Goal: Obtain resource: Download file/media

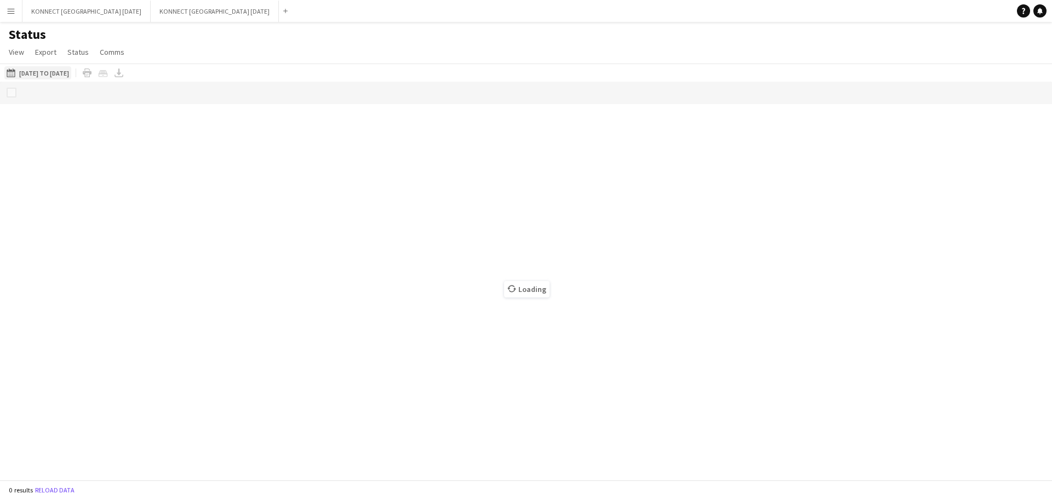
click at [62, 76] on button "[DATE] to [DATE] [DATE] to [DATE]" at bounding box center [37, 72] width 67 height 13
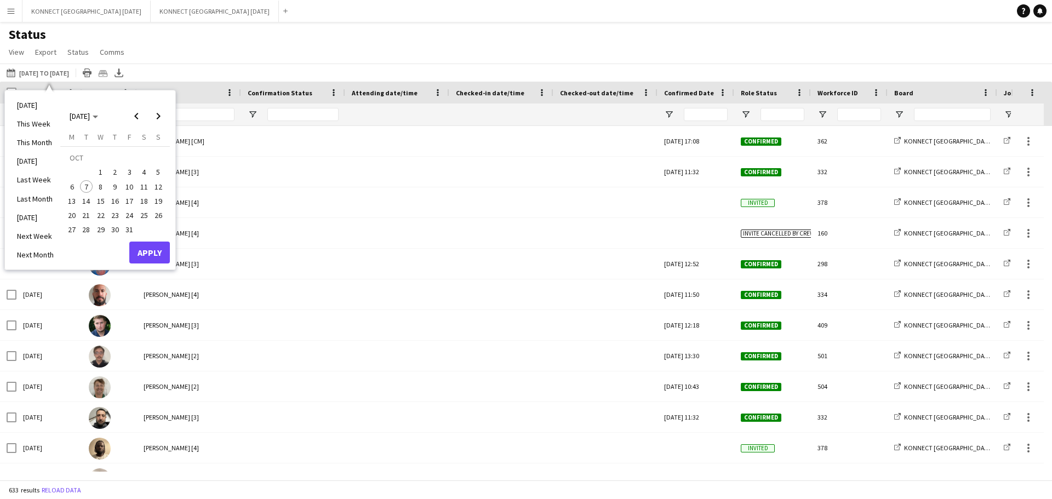
click at [102, 171] on span "1" at bounding box center [100, 172] width 13 height 13
click at [157, 165] on button "5" at bounding box center [158, 172] width 14 height 14
click at [148, 248] on button "Apply" at bounding box center [149, 253] width 41 height 22
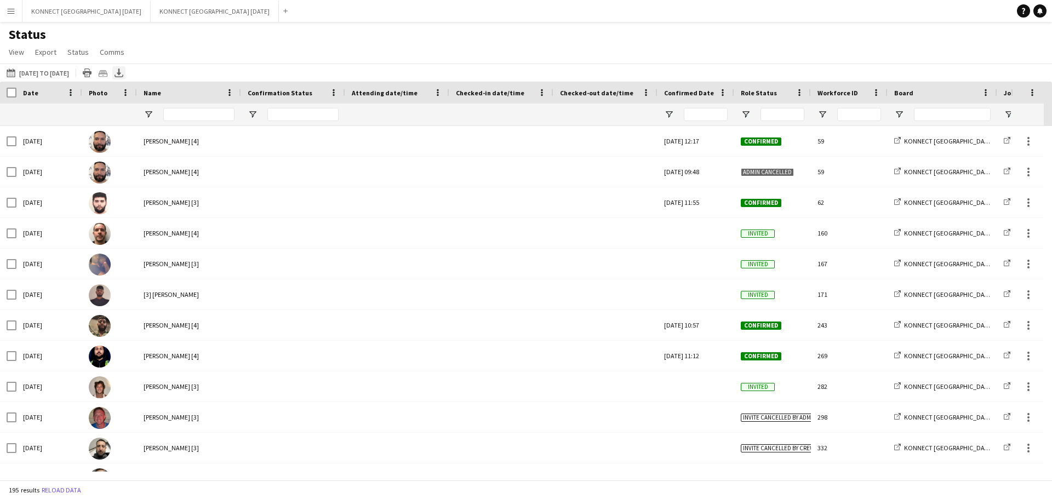
click at [123, 72] on icon "Export XLSX" at bounding box center [118, 72] width 9 height 9
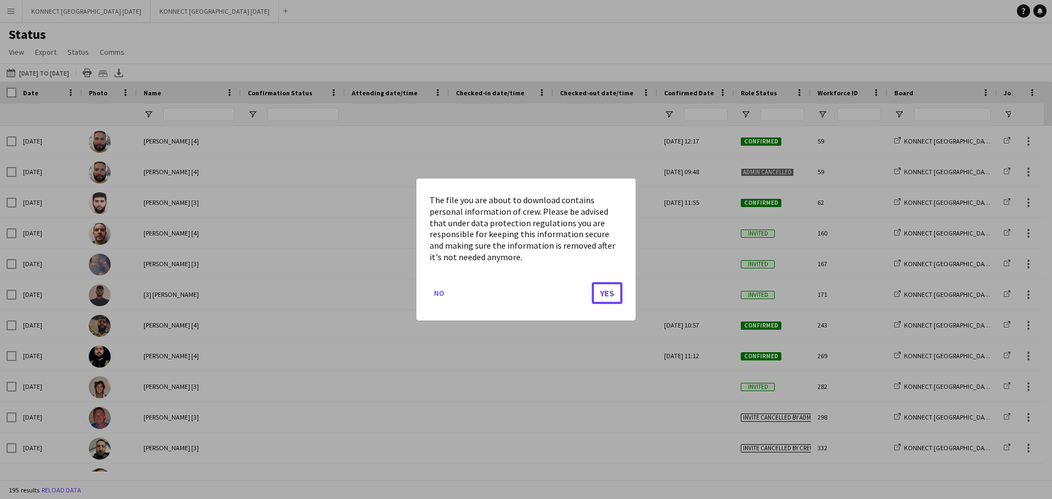
drag, startPoint x: 619, startPoint y: 296, endPoint x: 590, endPoint y: 291, distance: 29.4
click at [615, 295] on button "Yes" at bounding box center [607, 293] width 31 height 22
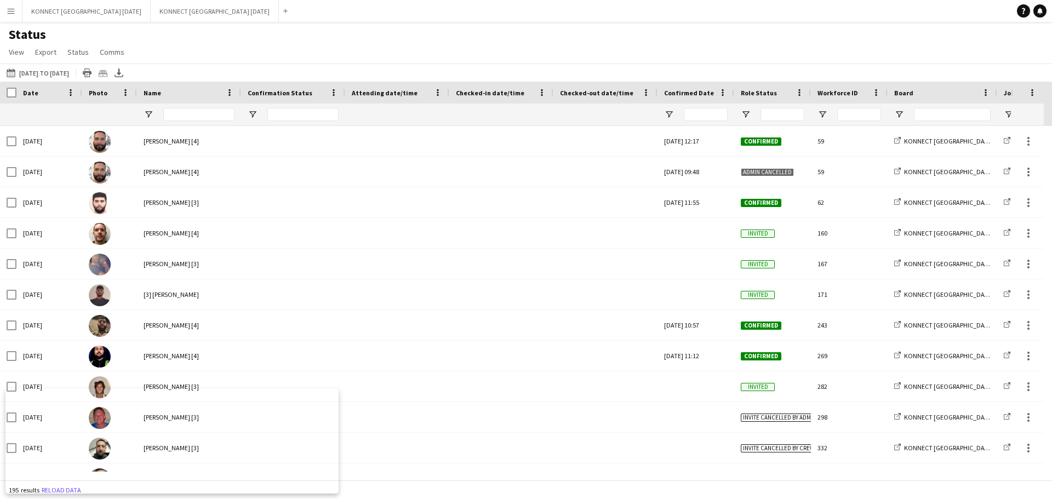
click at [10, 17] on button "Menu" at bounding box center [11, 11] width 22 height 22
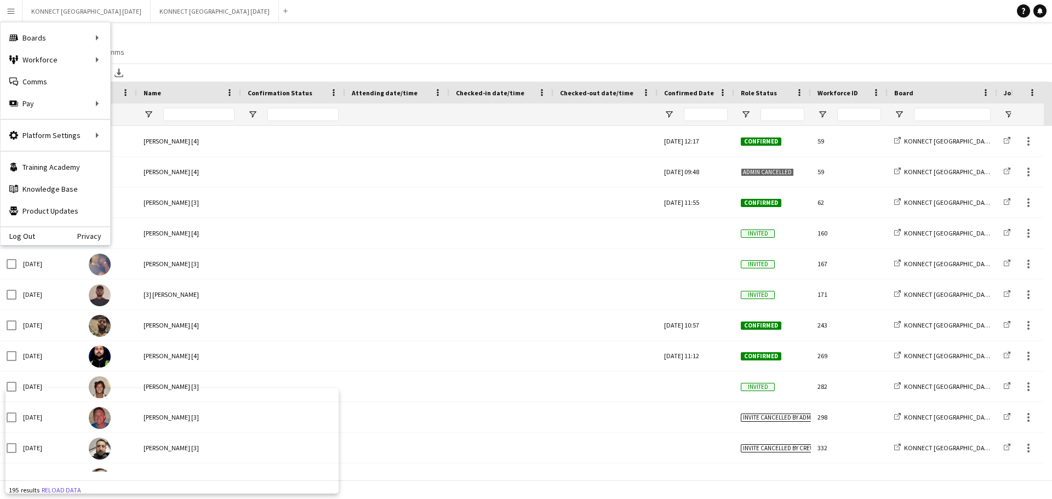
click at [44, 231] on div "Log Out Privacy" at bounding box center [56, 235] width 110 height 19
click at [28, 236] on link "Log Out" at bounding box center [18, 236] width 35 height 9
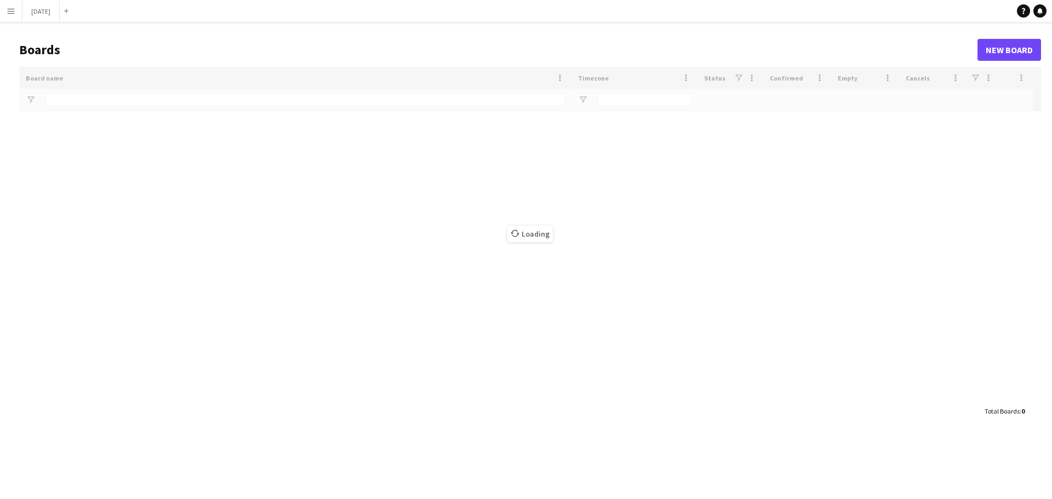
type input "******"
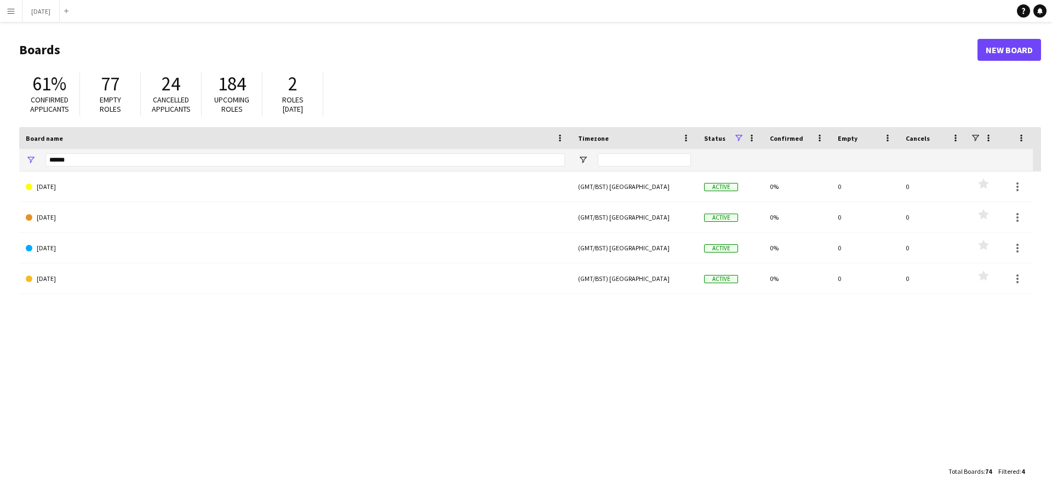
click at [7, 13] on app-icon "Menu" at bounding box center [11, 11] width 9 height 9
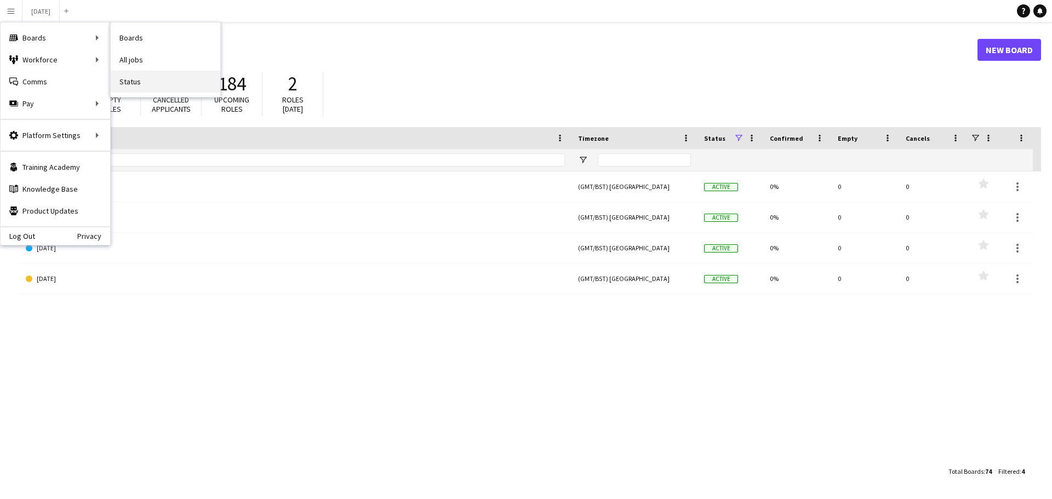
click at [125, 74] on link "Status" at bounding box center [166, 82] width 110 height 22
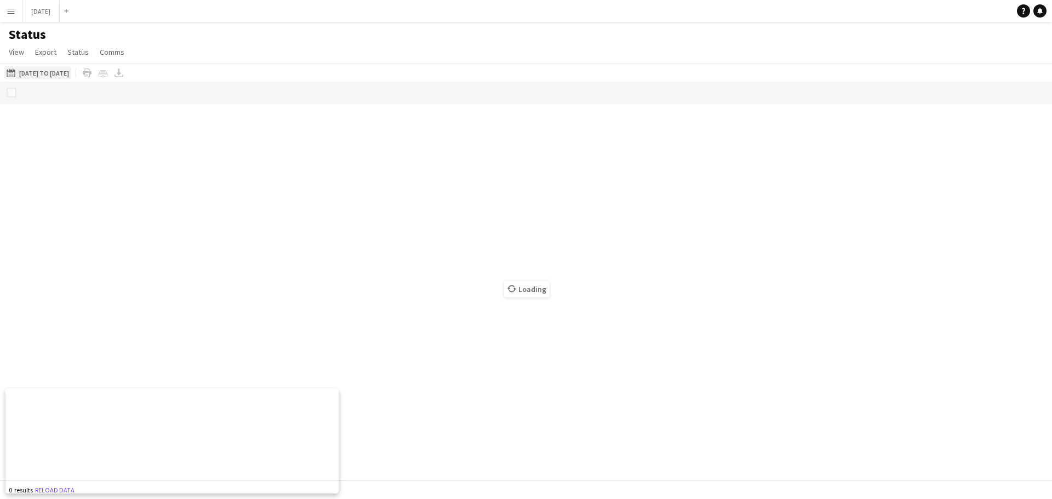
click at [66, 73] on button "[DATE] to [DATE] [DATE] to [DATE]" at bounding box center [37, 72] width 67 height 13
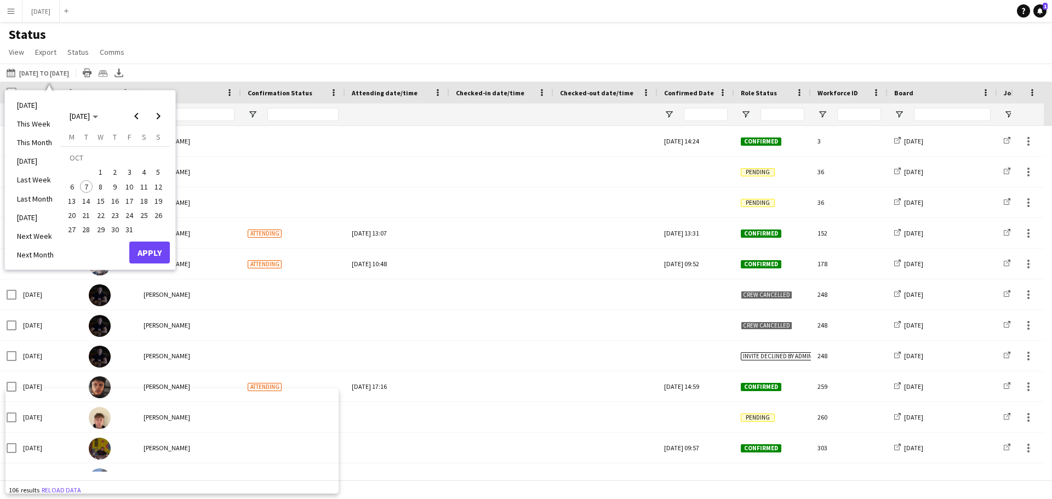
click at [101, 171] on span "1" at bounding box center [100, 172] width 13 height 13
click at [156, 171] on span "5" at bounding box center [158, 172] width 13 height 13
click at [157, 252] on button "Apply" at bounding box center [149, 253] width 41 height 22
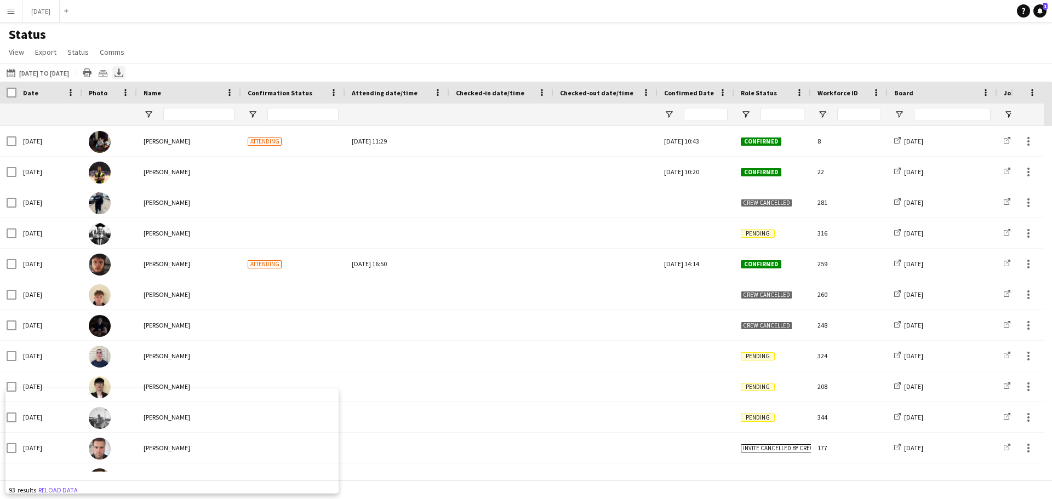
click at [123, 76] on icon "Export XLSX" at bounding box center [118, 72] width 9 height 9
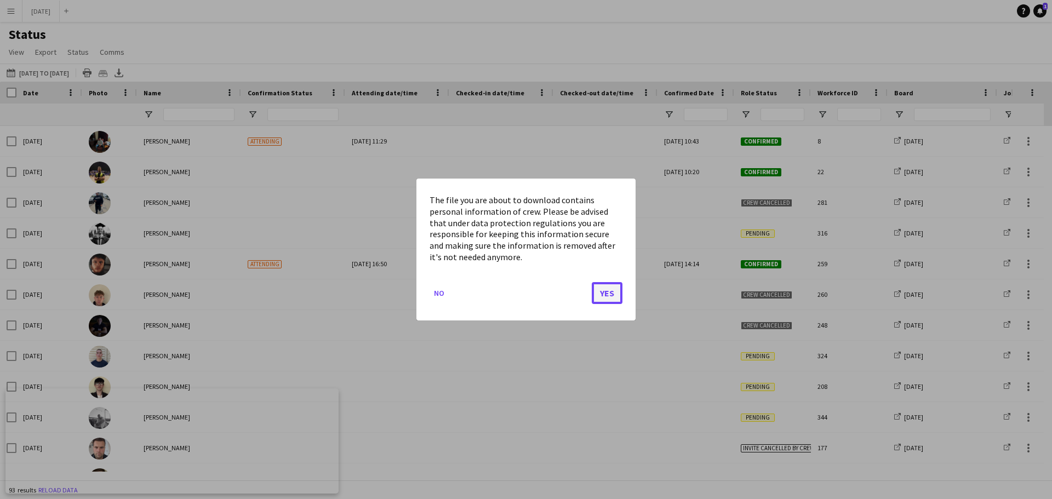
drag, startPoint x: 604, startPoint y: 291, endPoint x: 610, endPoint y: 294, distance: 6.4
click at [610, 294] on button "Yes" at bounding box center [607, 293] width 31 height 22
